Goal: Task Accomplishment & Management: Use online tool/utility

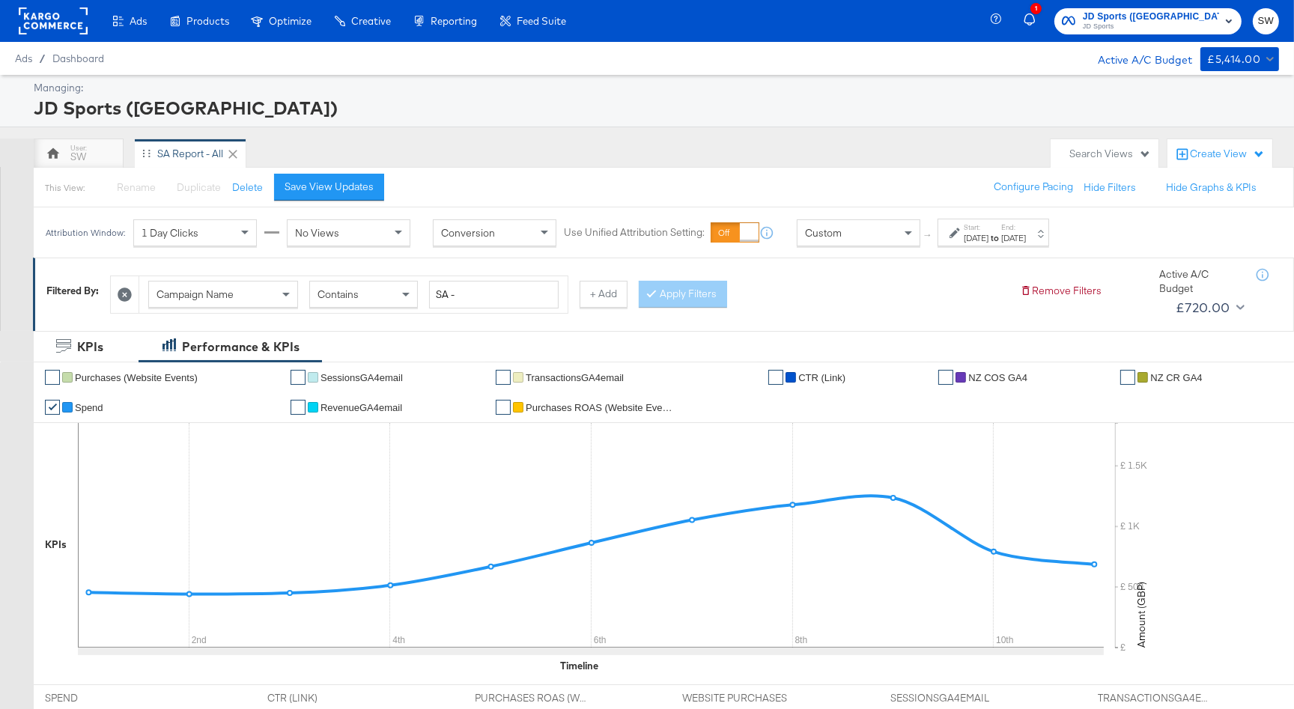
click at [1166, 22] on span "JD Sports" at bounding box center [1151, 27] width 136 height 12
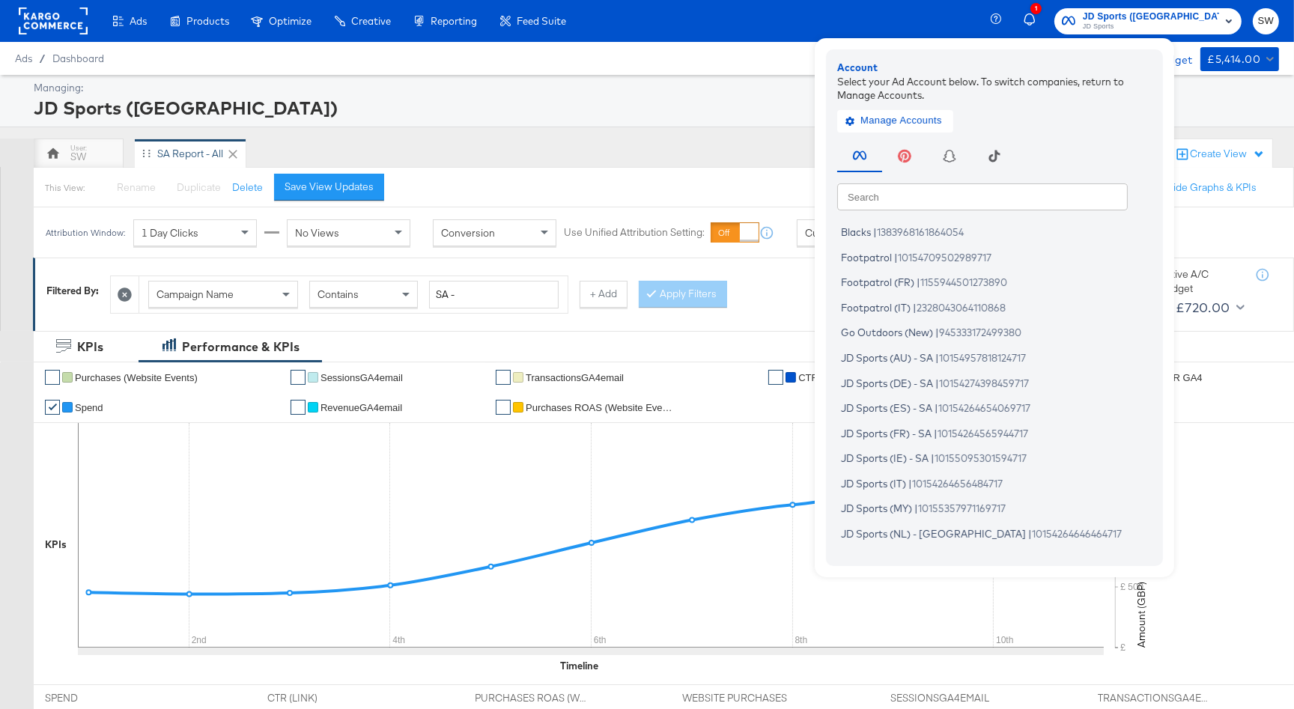
click at [961, 195] on input "text" at bounding box center [982, 196] width 290 height 27
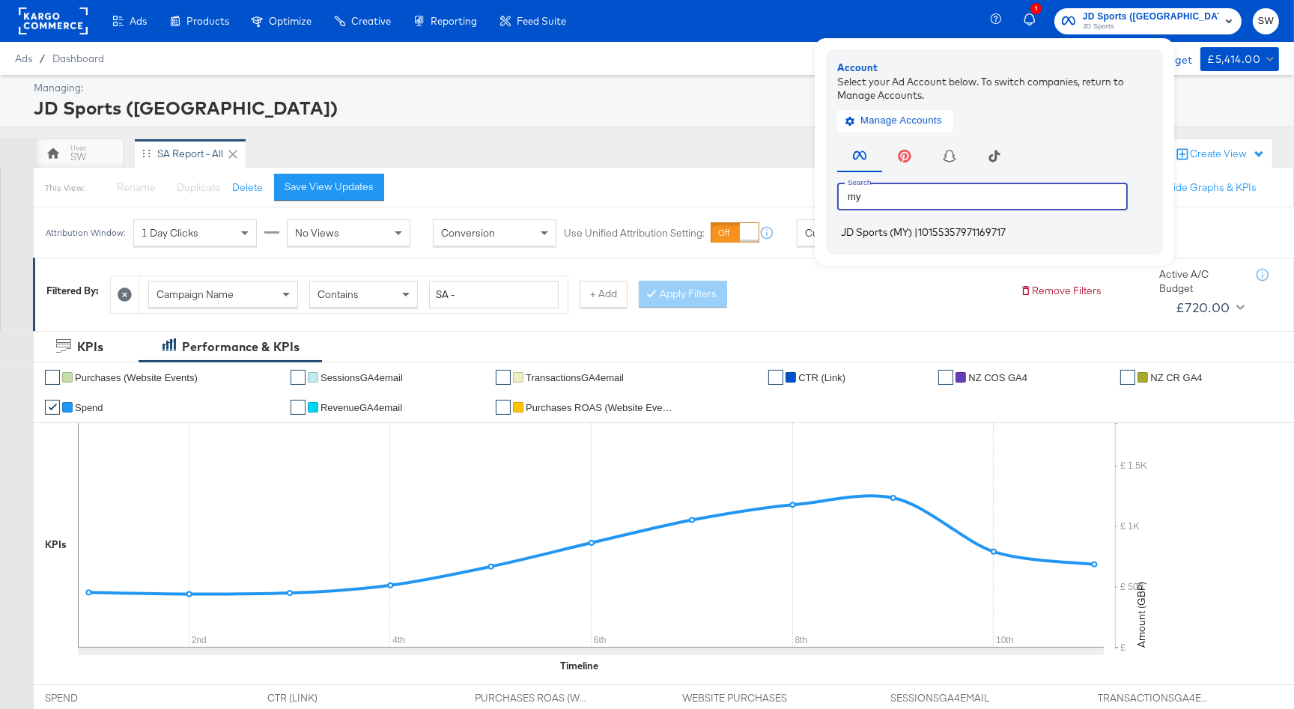
type input "my"
click at [984, 231] on li "JD Sports (MY) | 10155357971169717" at bounding box center [998, 233] width 322 height 22
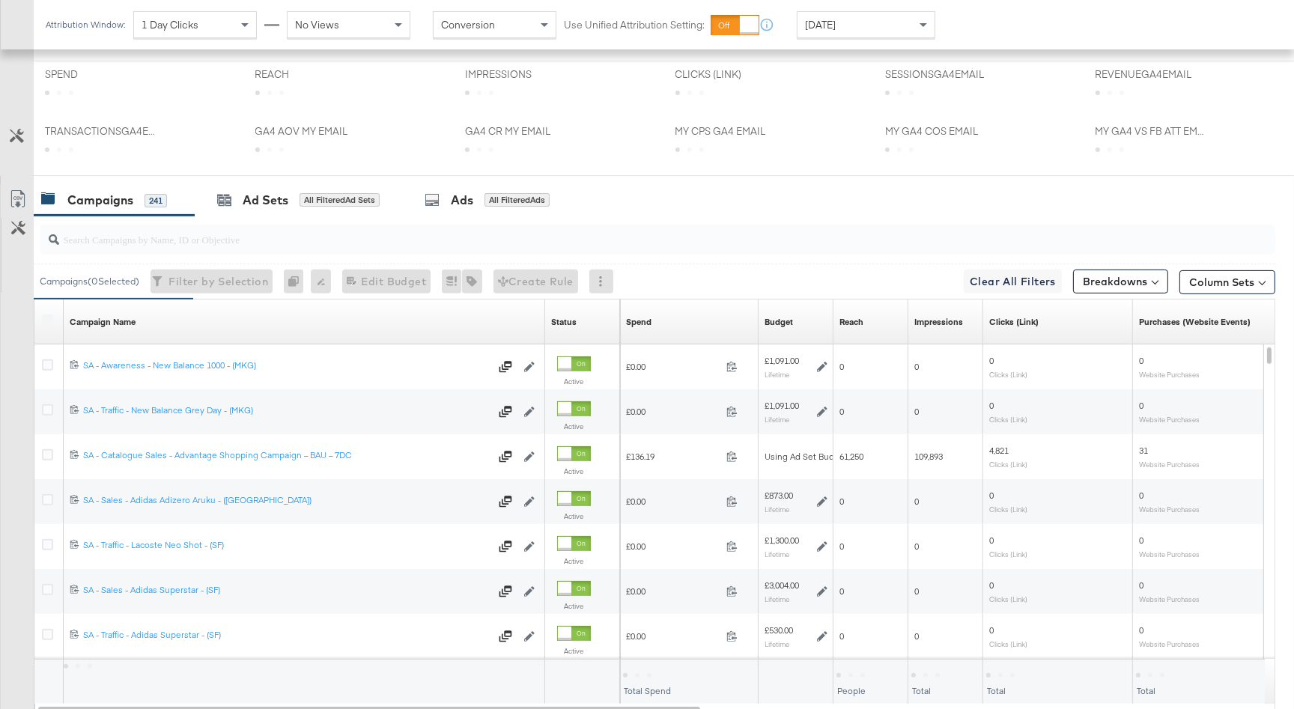
scroll to position [653, 0]
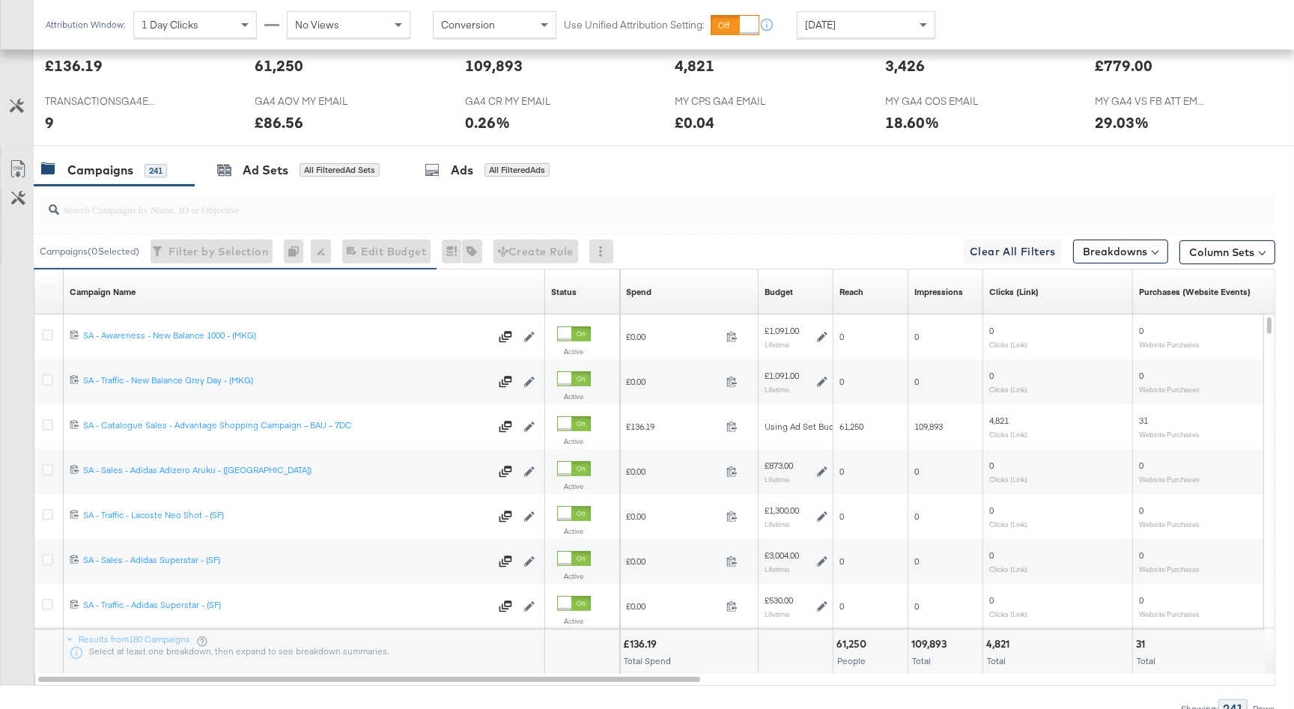
click at [676, 286] on div "Spend Sorting Unavailable" at bounding box center [689, 292] width 139 height 24
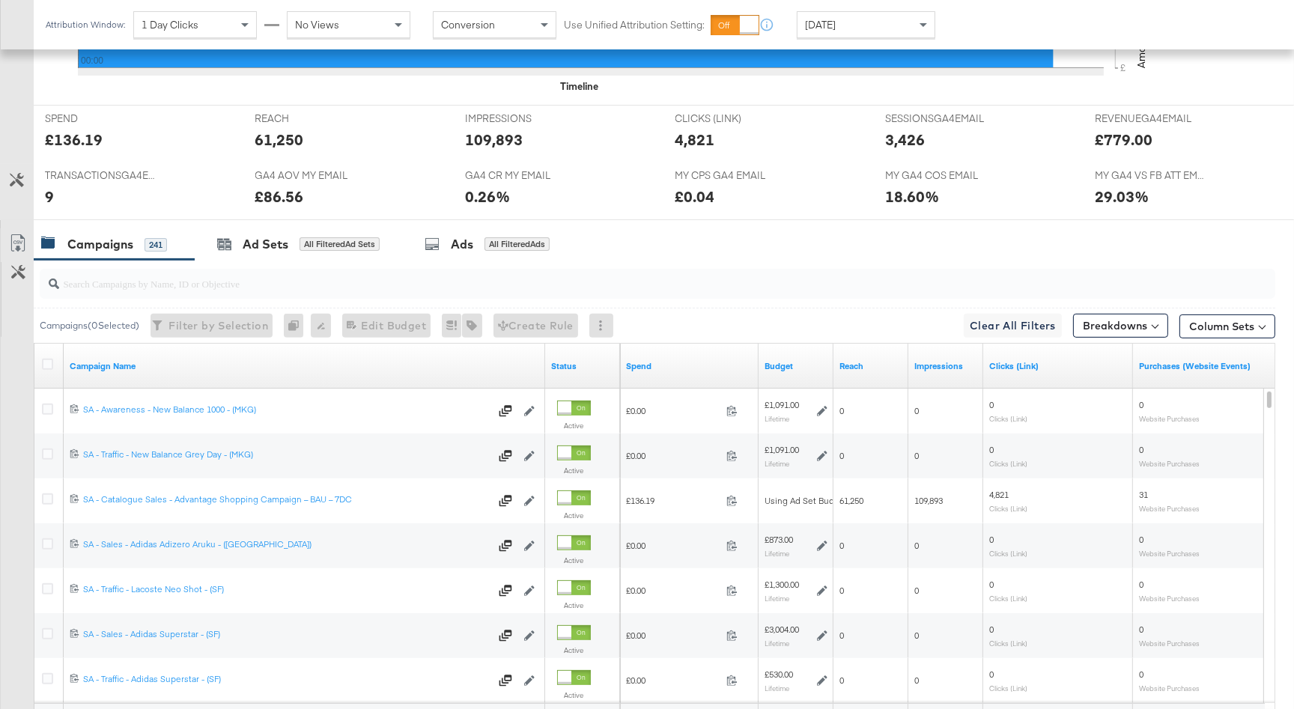
scroll to position [570, 0]
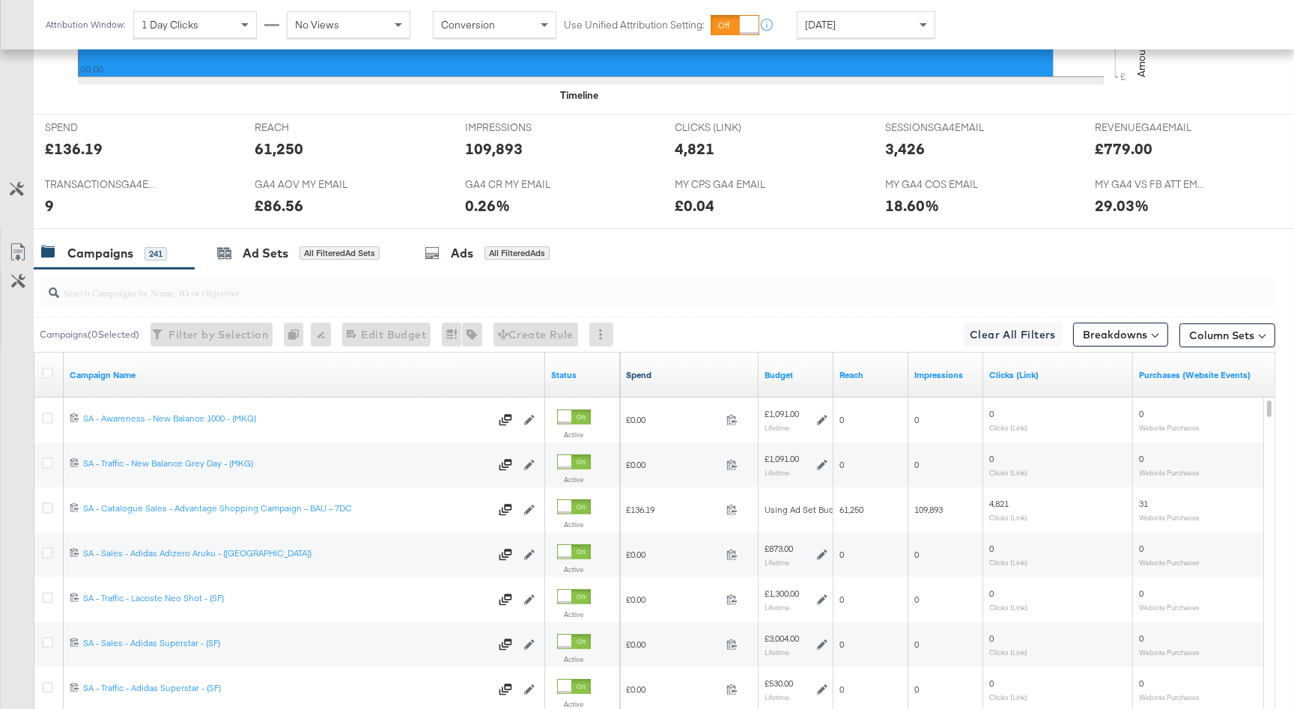
click at [663, 374] on link "Spend" at bounding box center [689, 375] width 127 height 12
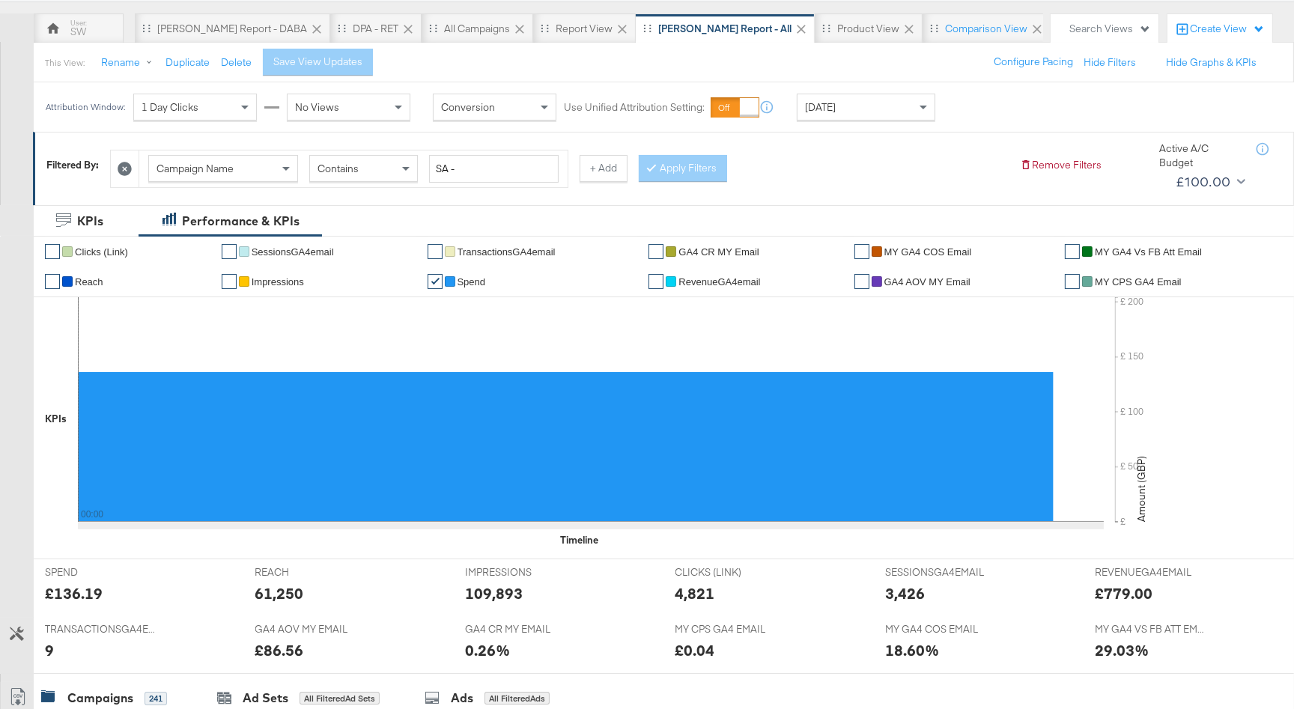
scroll to position [0, 0]
